Goal: Information Seeking & Learning: Learn about a topic

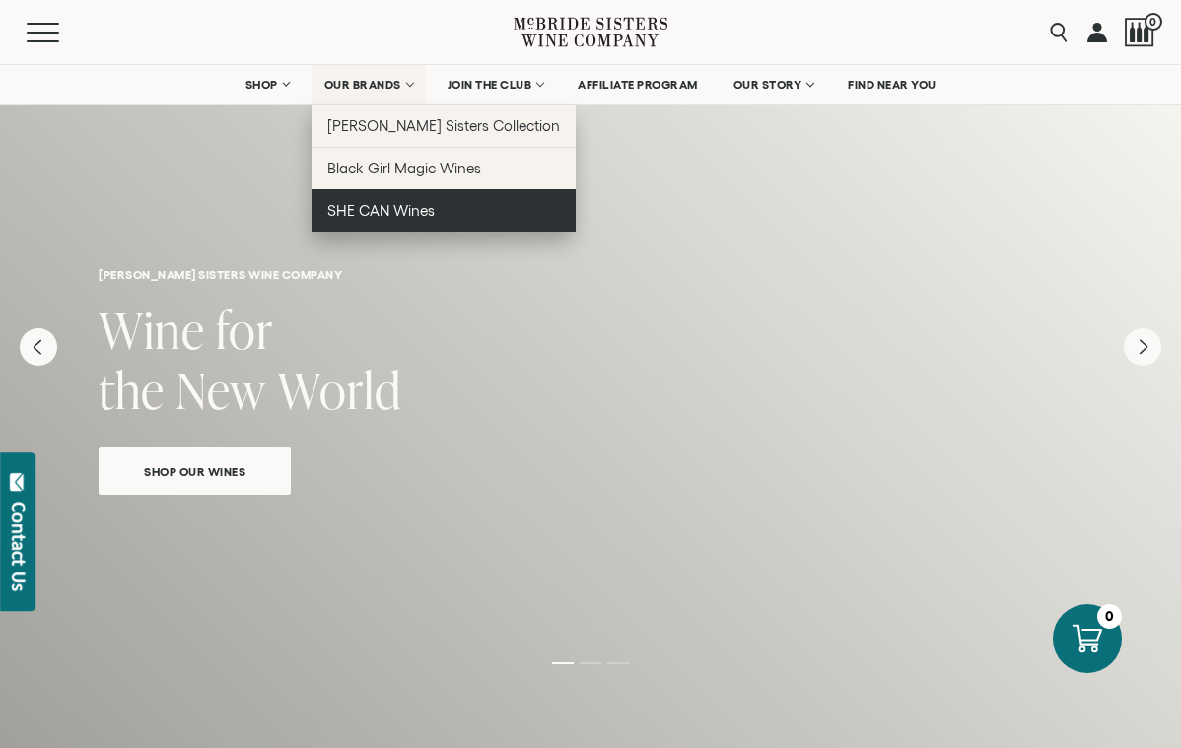
click at [390, 207] on span "SHE CAN Wines" at bounding box center [380, 210] width 107 height 17
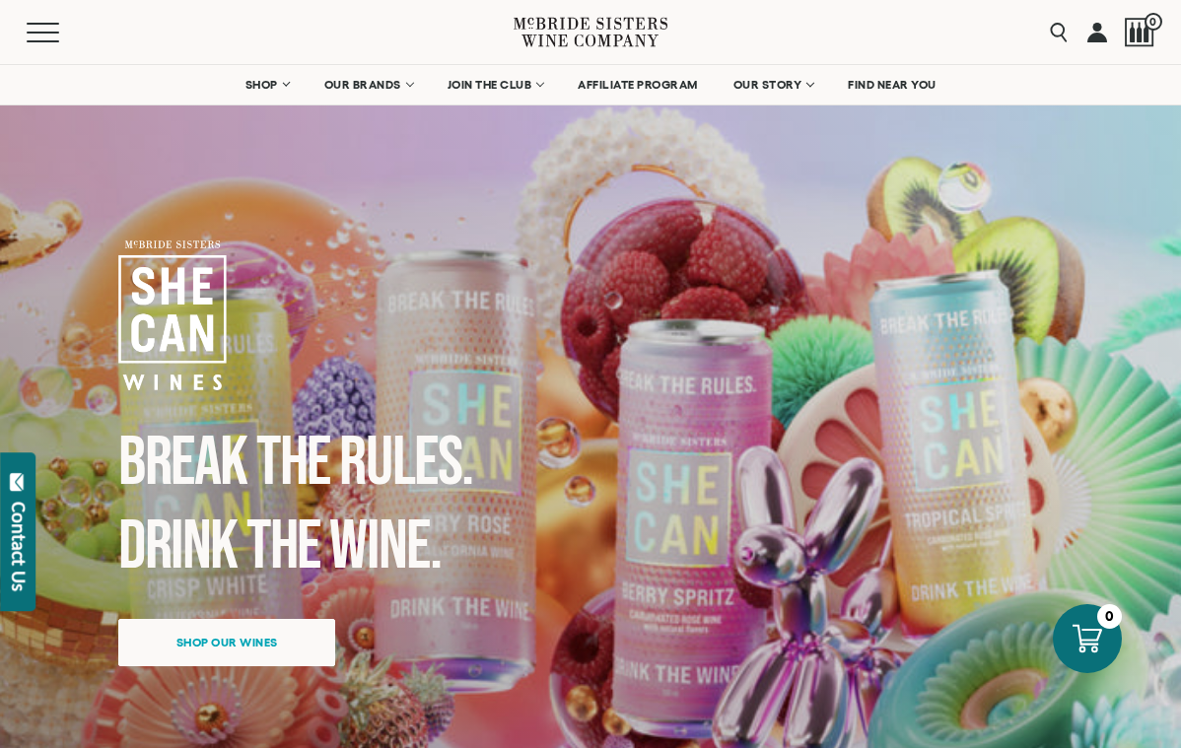
click at [883, 24] on div "Menu Search 0" at bounding box center [590, 32] width 1181 height 64
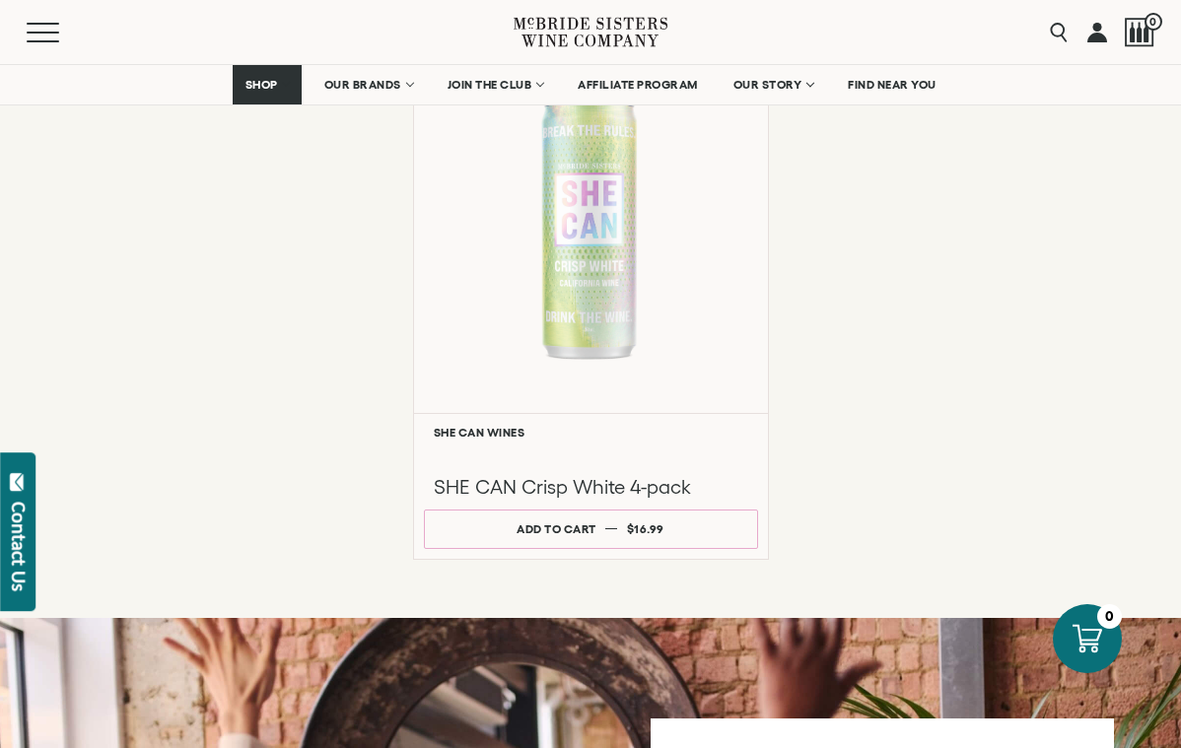
scroll to position [1601, 0]
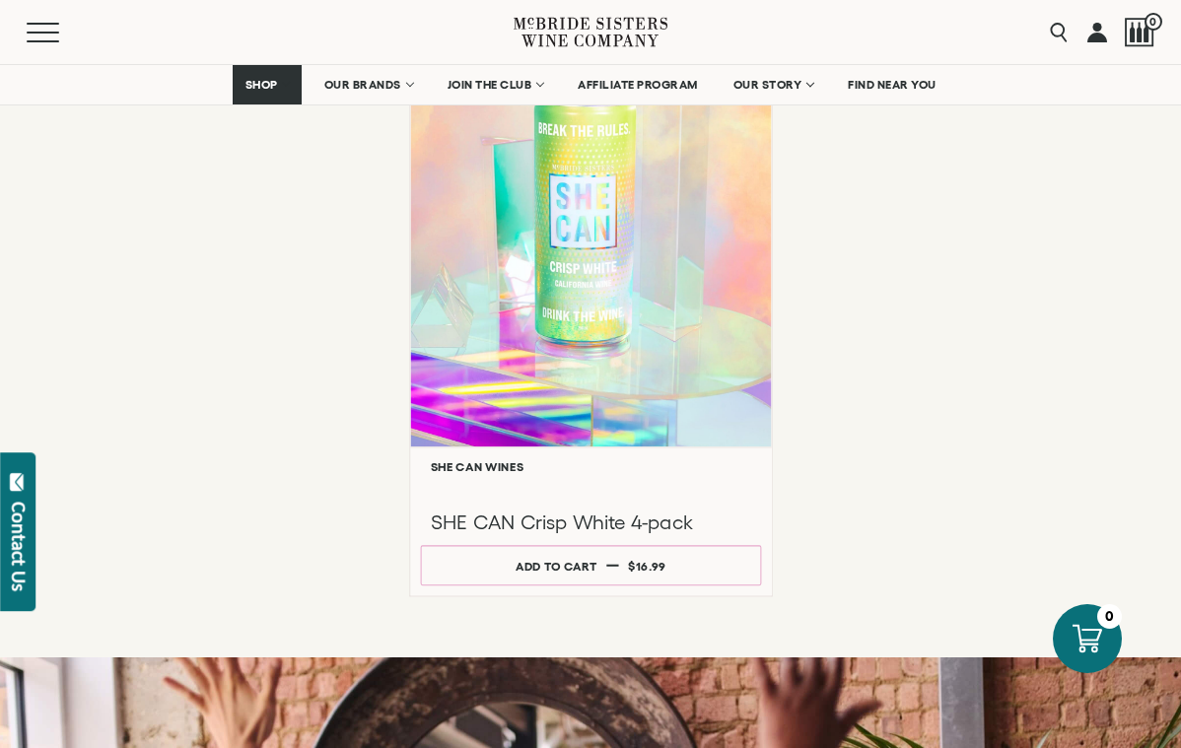
click at [604, 295] on div at bounding box center [590, 257] width 361 height 380
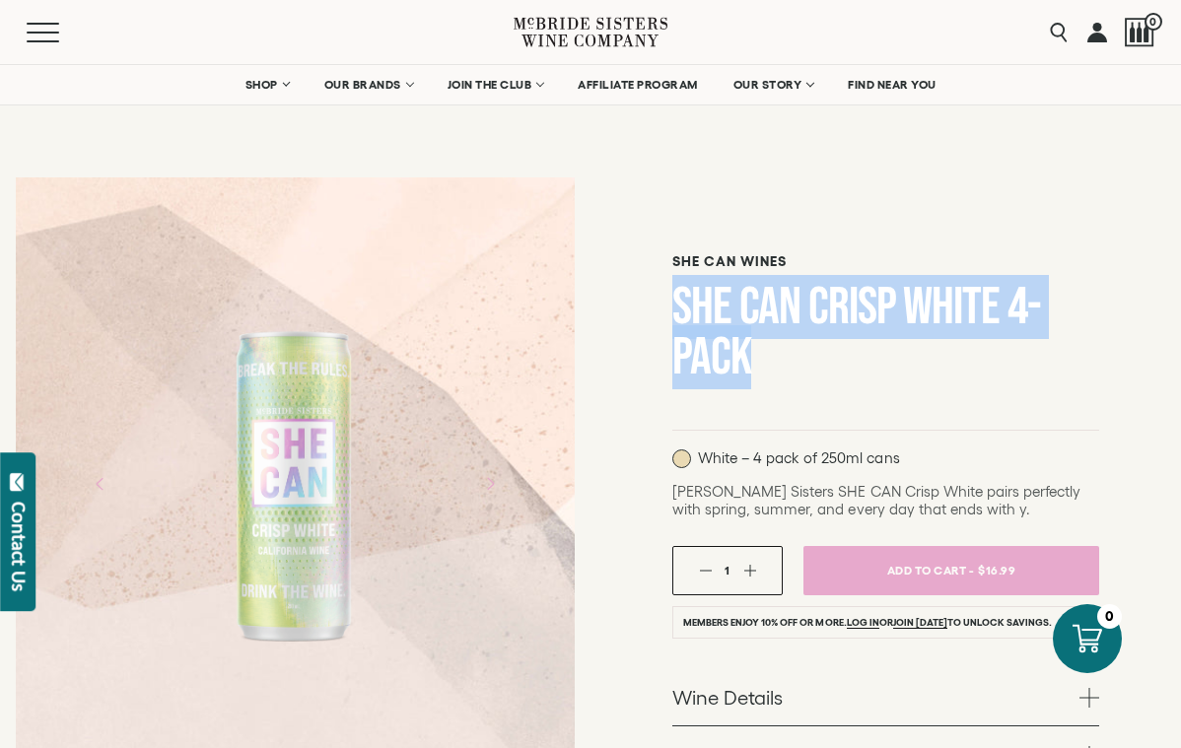
drag, startPoint x: 788, startPoint y: 349, endPoint x: 674, endPoint y: 300, distance: 123.6
click at [674, 300] on h1 "SHE CAN Crisp White 4-pack" at bounding box center [885, 332] width 427 height 101
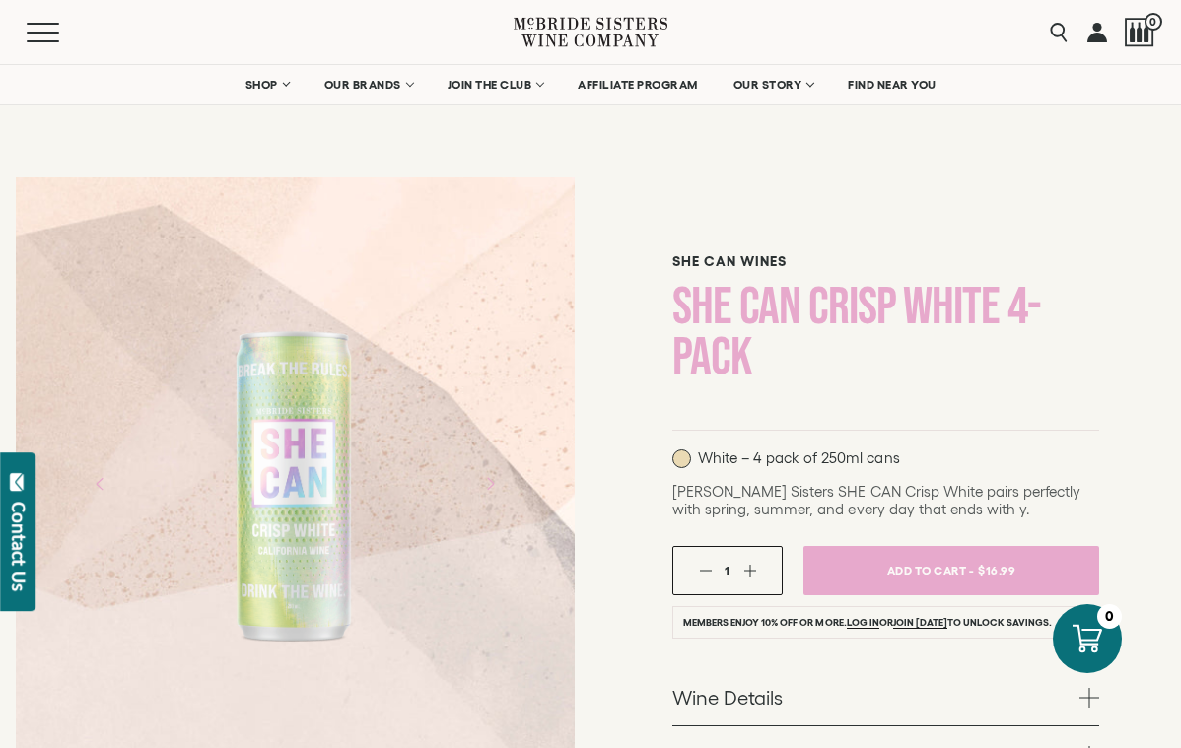
drag, startPoint x: 695, startPoint y: 300, endPoint x: 776, endPoint y: 309, distance: 81.3
click at [696, 301] on h1 "SHE CAN Crisp White 4-pack" at bounding box center [885, 332] width 427 height 101
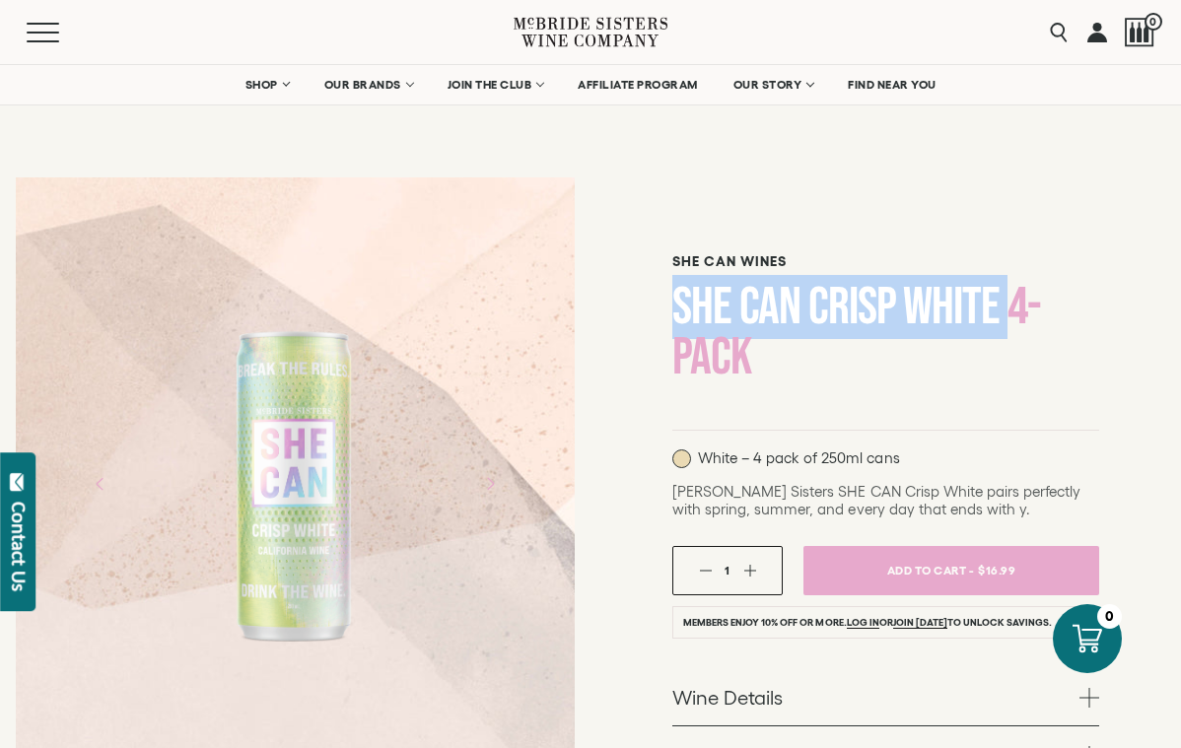
drag, startPoint x: 1002, startPoint y: 303, endPoint x: 651, endPoint y: 308, distance: 351.1
click at [651, 308] on div "SHE CAN Wines SHE CAN Crisp White 4-pack White – 4 pack of 250ml cans 1" at bounding box center [886, 667] width 591 height 1011
copy h1 "SHE CAN Crisp White"
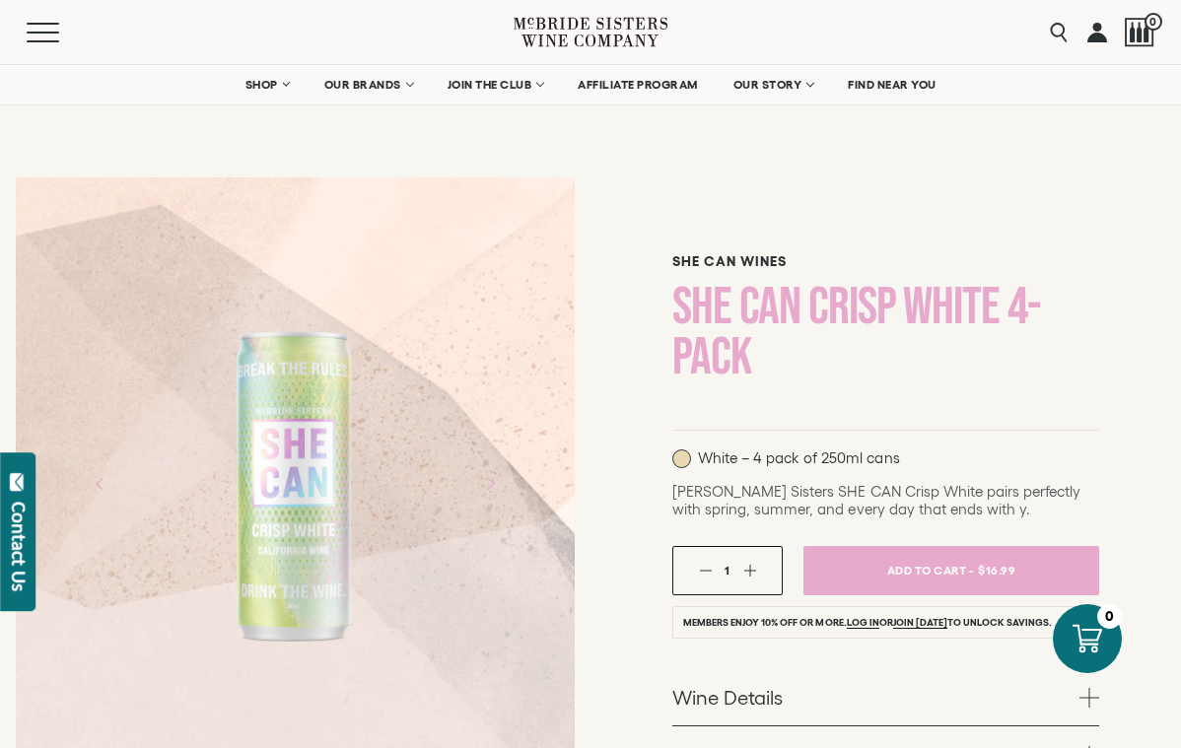
click at [877, 397] on div "SHE CAN Wines SHE CAN Crisp White 4-pack" at bounding box center [885, 327] width 427 height 148
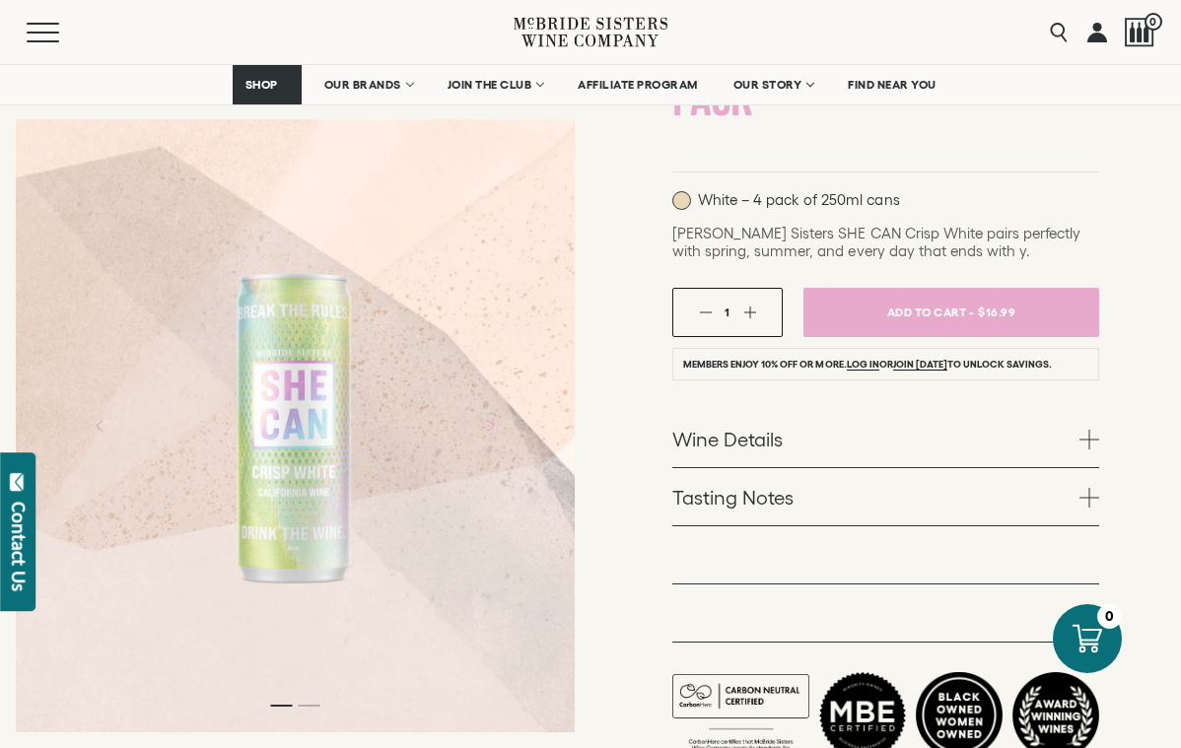
scroll to position [260, 0]
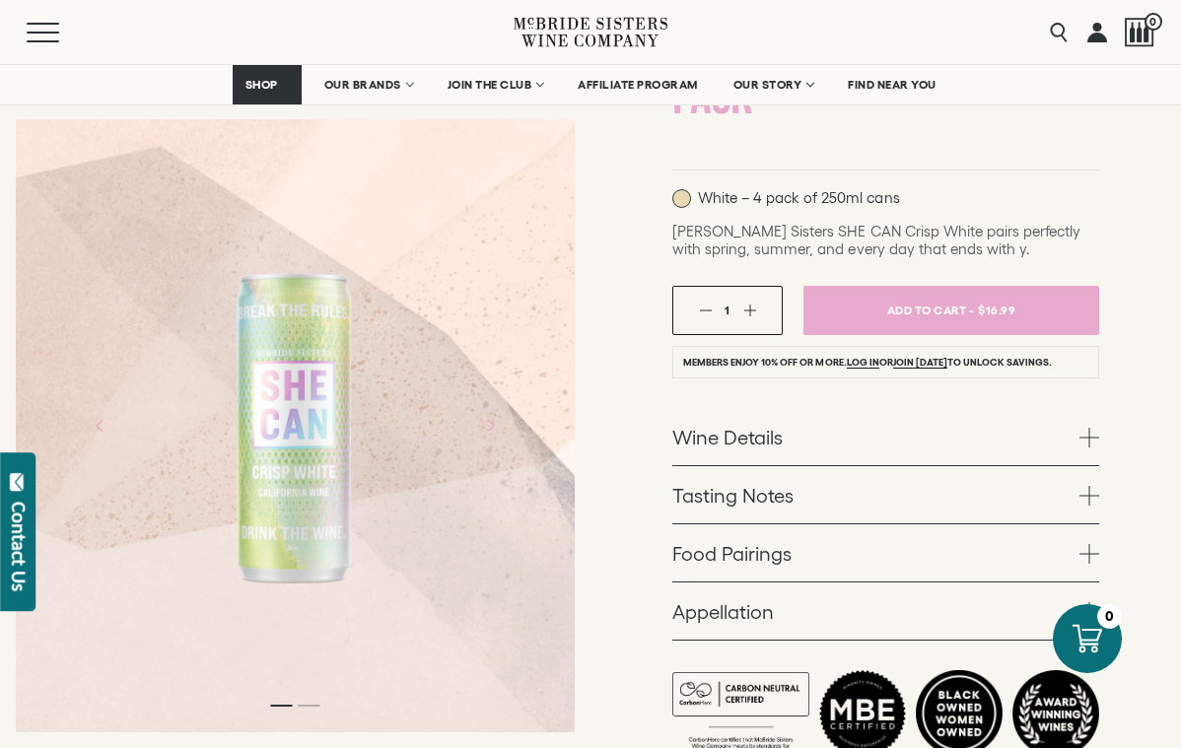
click at [1045, 462] on link "Wine Details" at bounding box center [885, 436] width 427 height 57
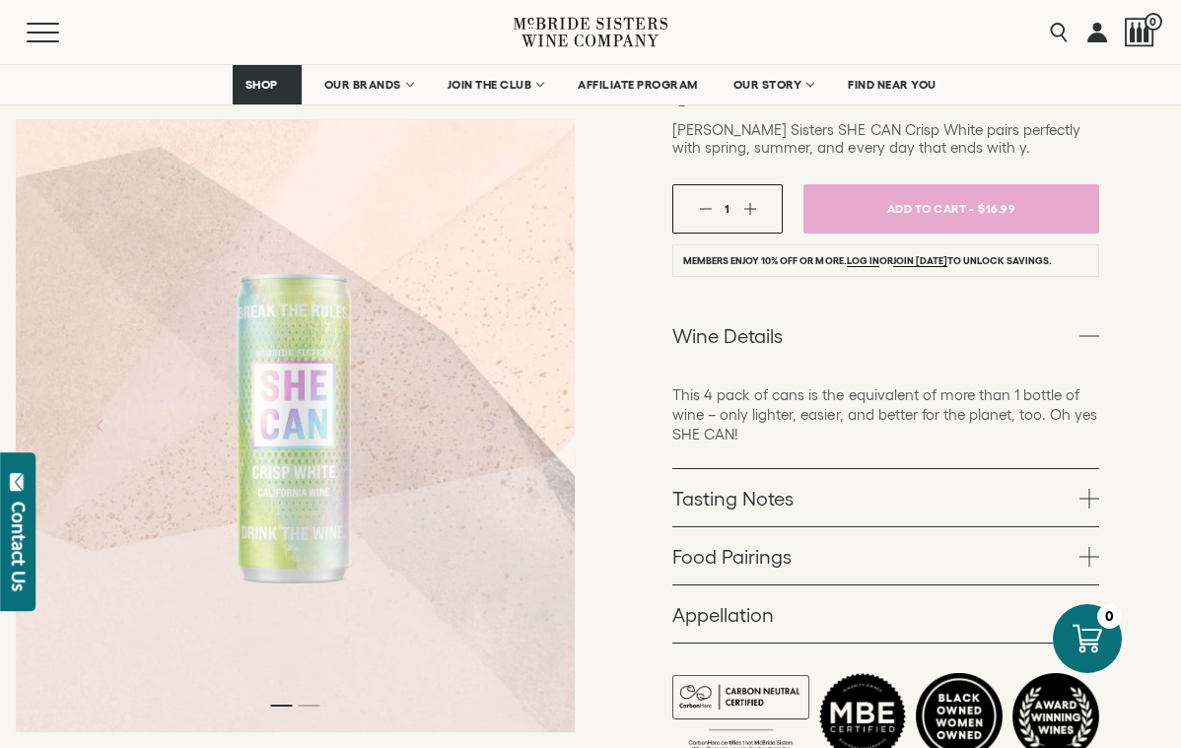
click at [1049, 495] on link "Tasting Notes" at bounding box center [885, 497] width 427 height 57
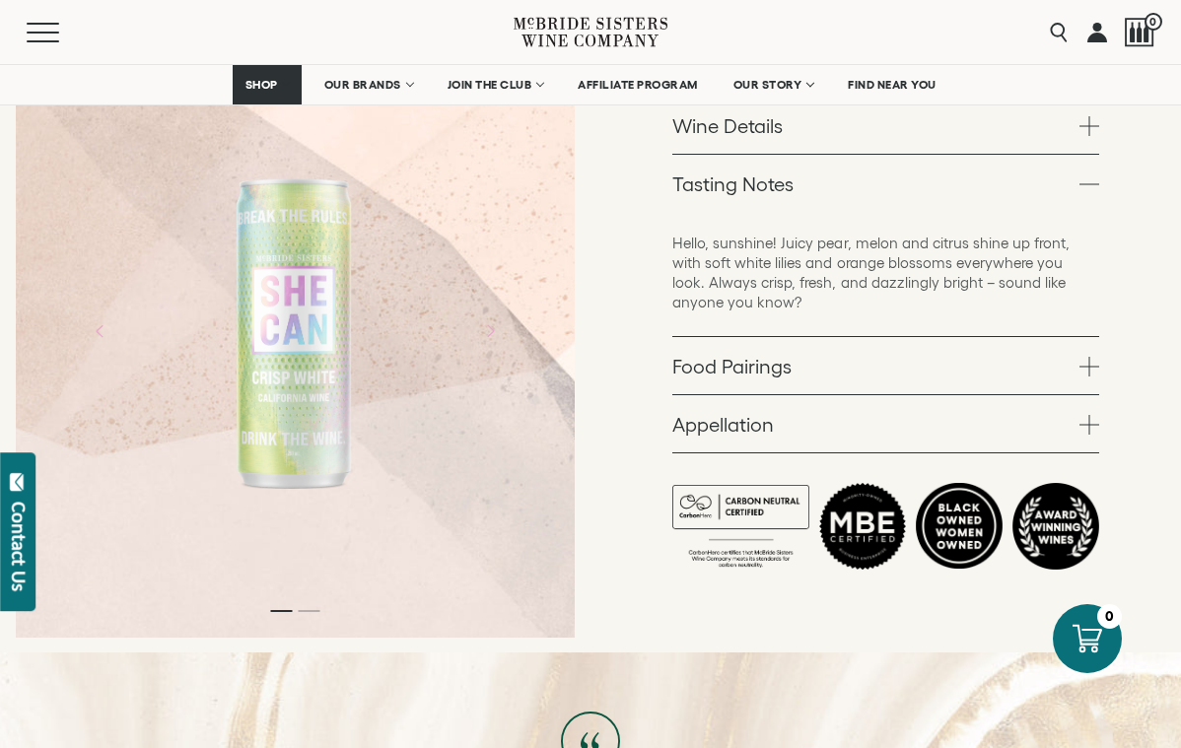
scroll to position [549, 0]
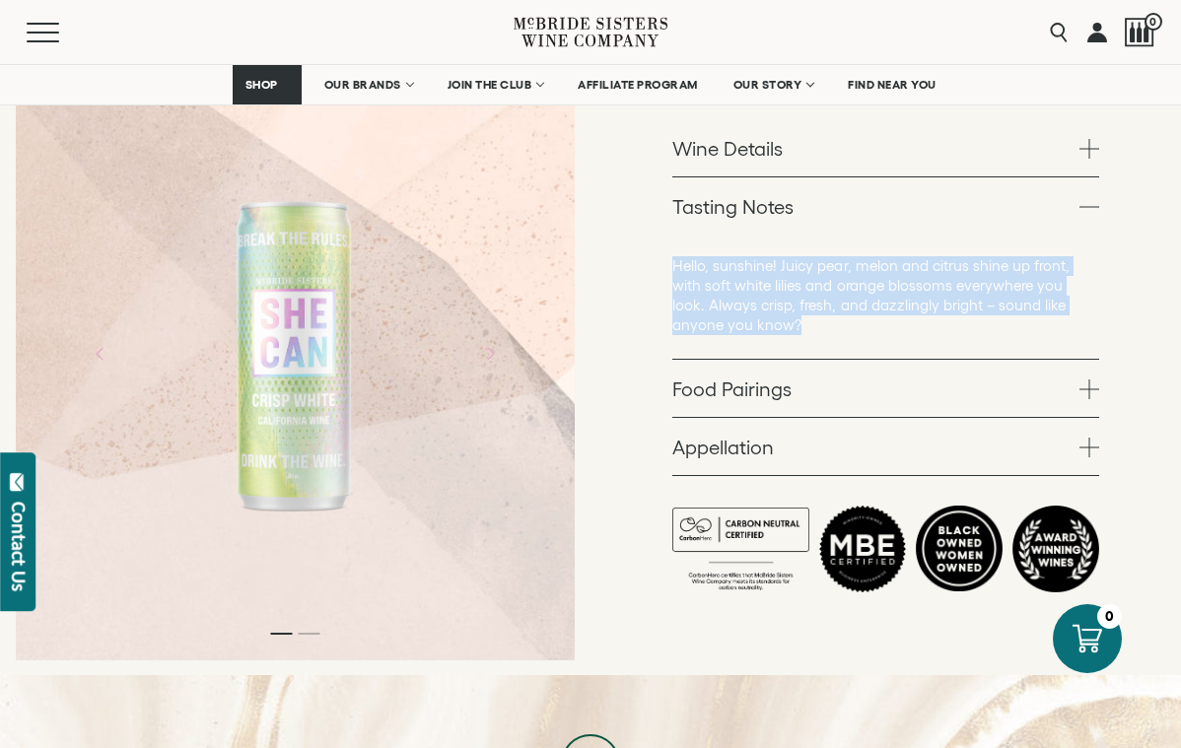
drag, startPoint x: 752, startPoint y: 322, endPoint x: 671, endPoint y: 269, distance: 97.6
click at [671, 269] on div "SHE CAN Wines SHE CAN Crisp White 4-pack White – 4 pack of 250ml cans 1" at bounding box center [886, 144] width 591 height 1064
copy p "Hello, sunshine! Juicy pear, melon and citrus shine up front, with soft white l…"
